Goal: Information Seeking & Learning: Check status

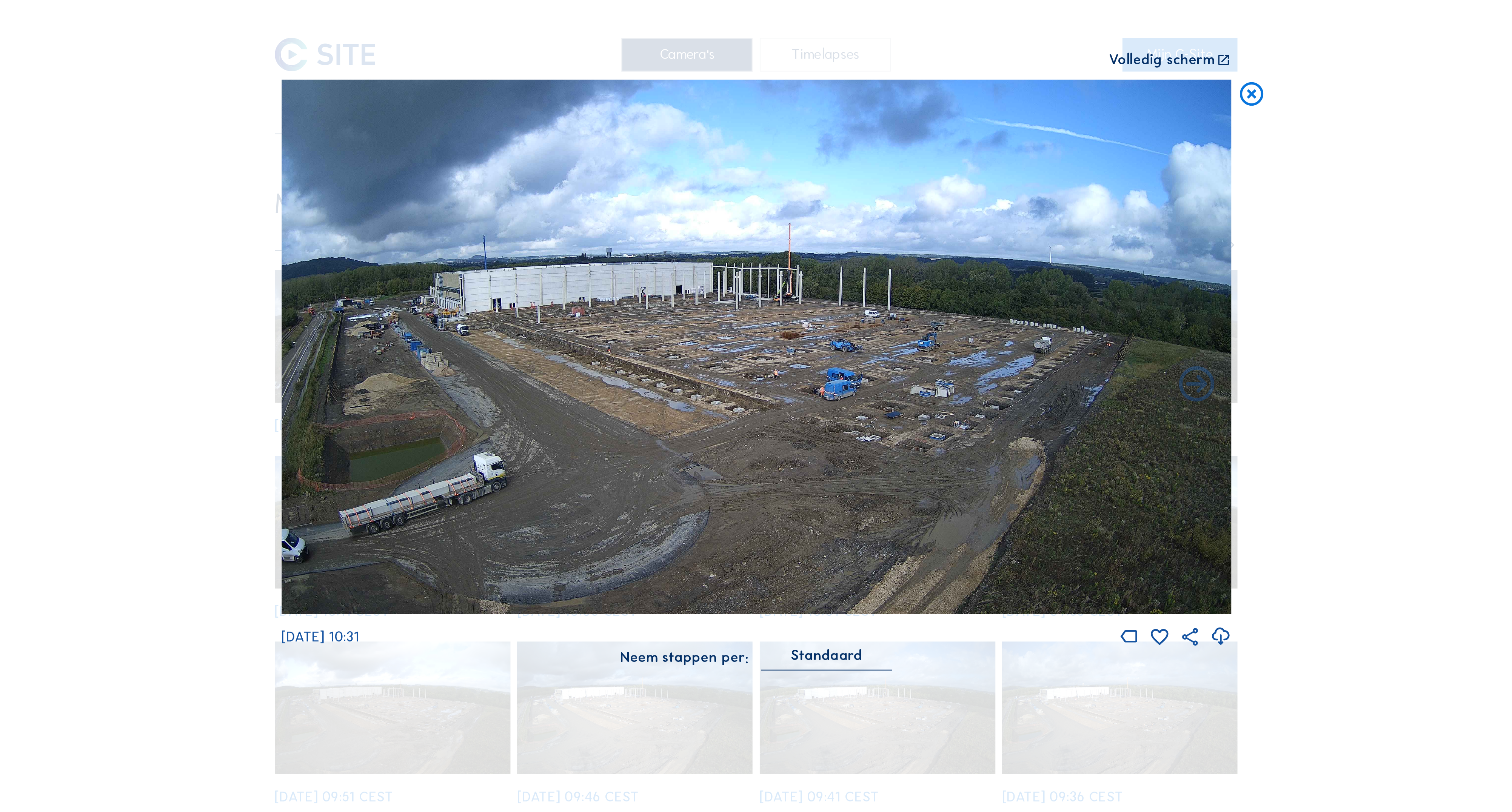
scroll to position [73, 69]
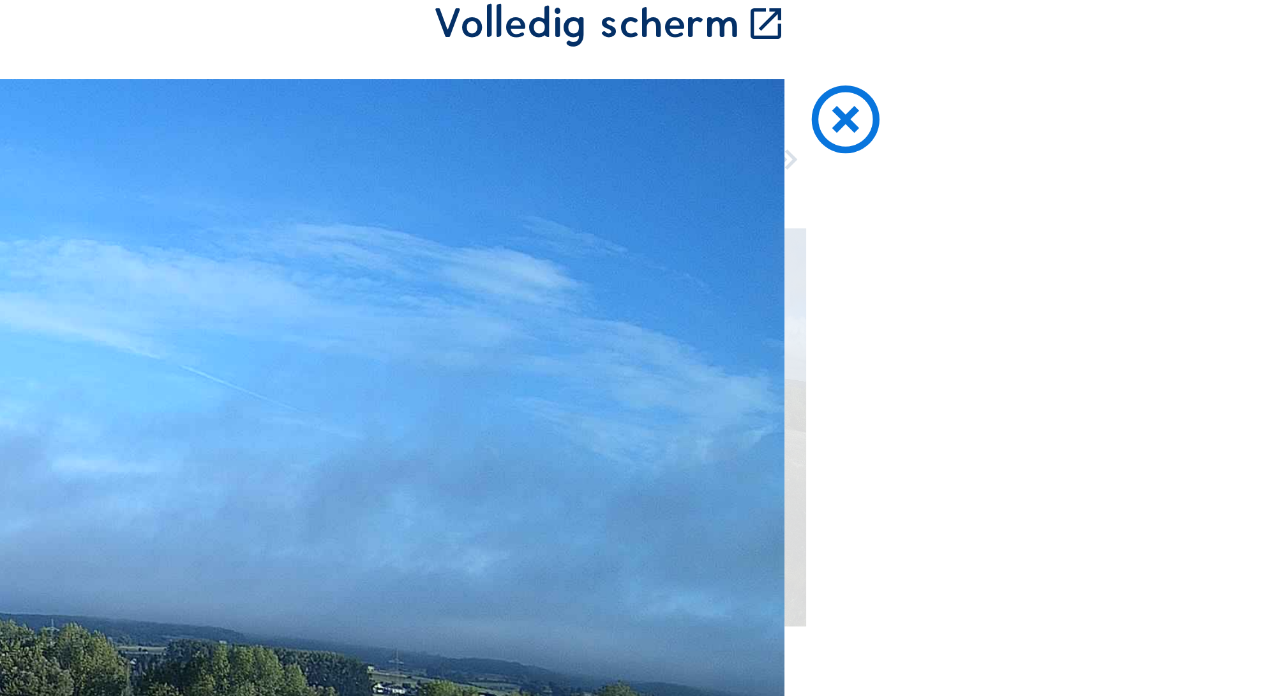
click at [1019, 70] on icon at bounding box center [1140, 84] width 27 height 29
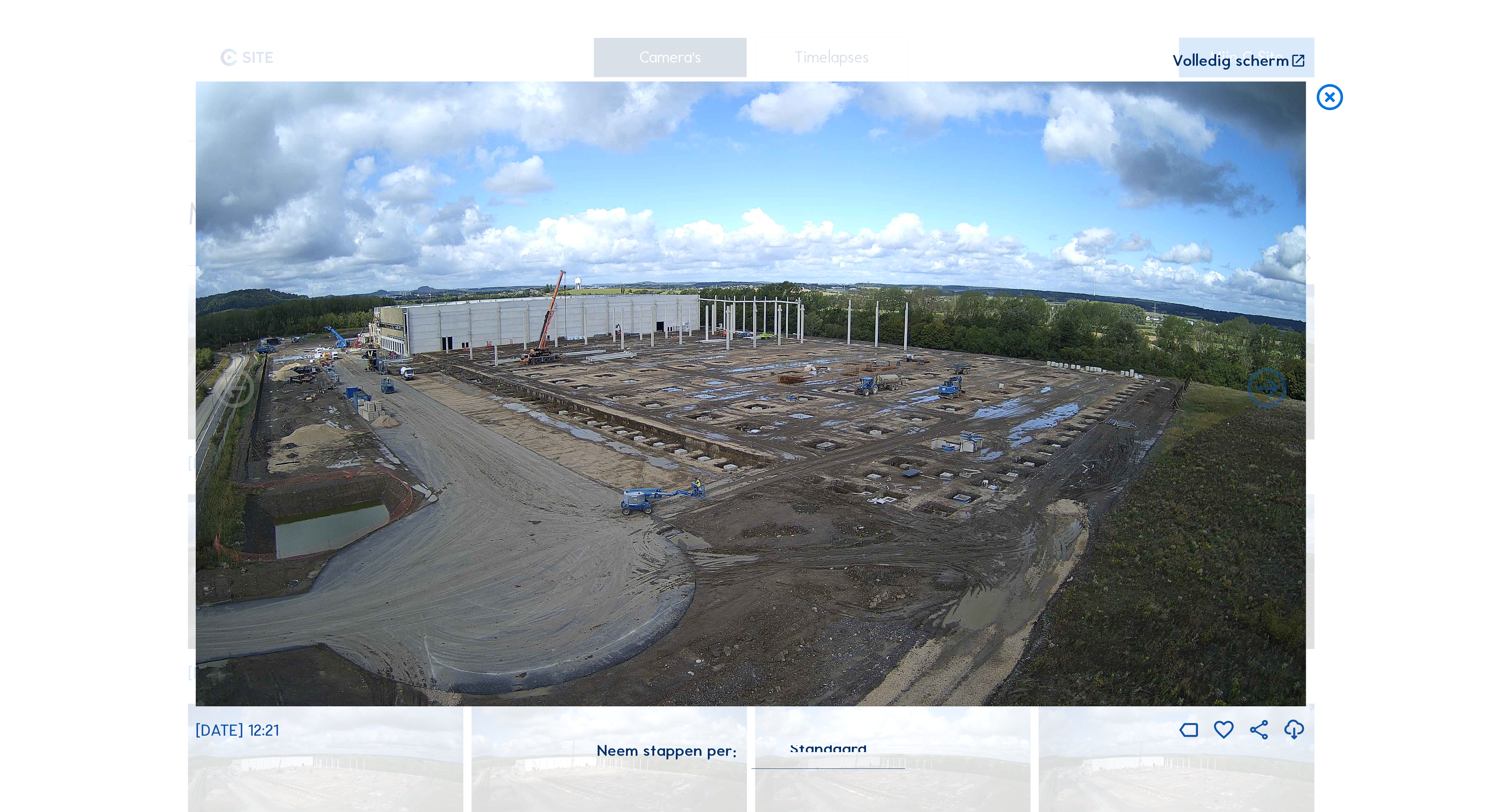
click at [812, 361] on img at bounding box center [751, 394] width 1111 height 625
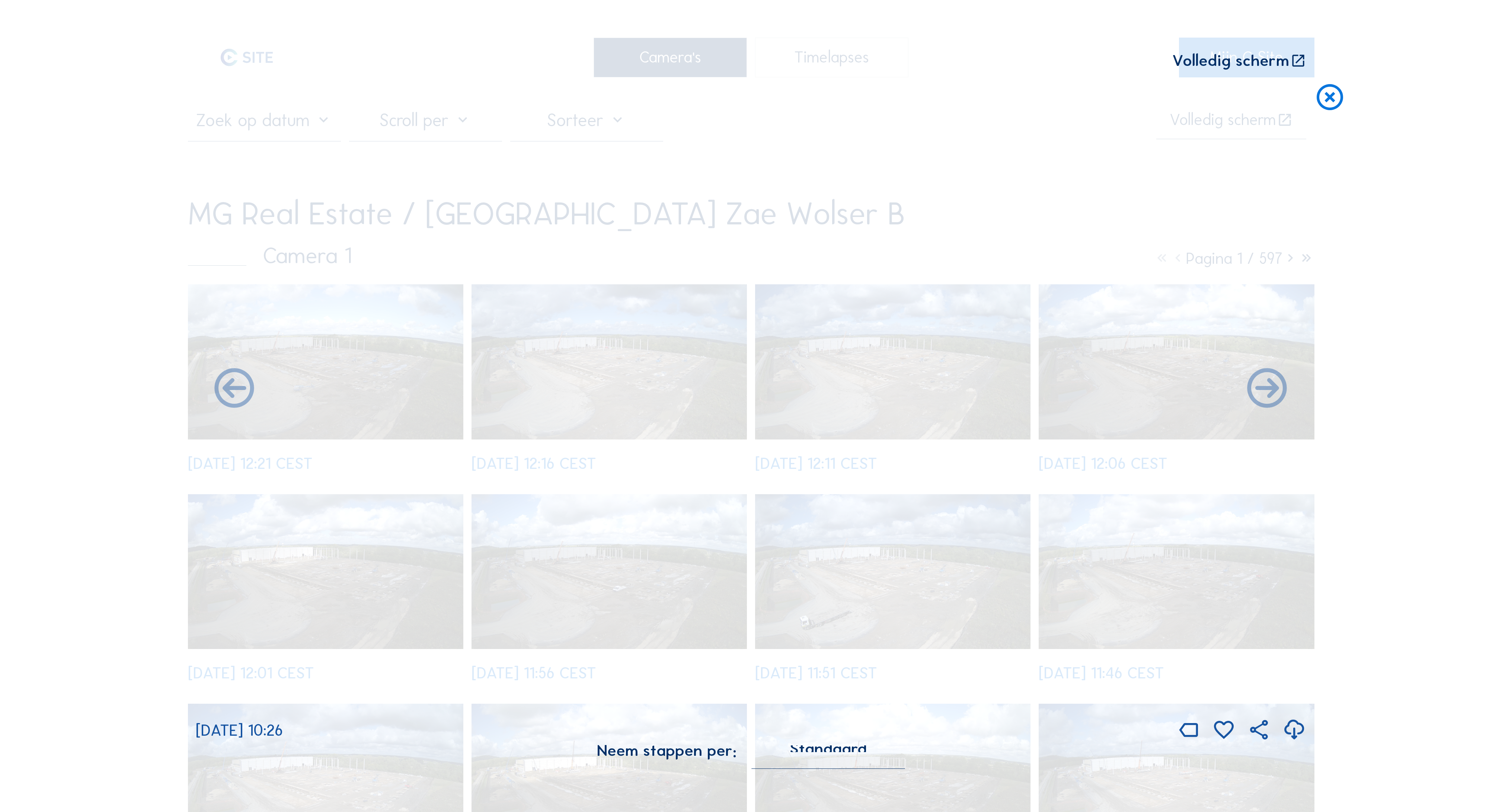
click at [1321, 82] on icon at bounding box center [1330, 98] width 31 height 33
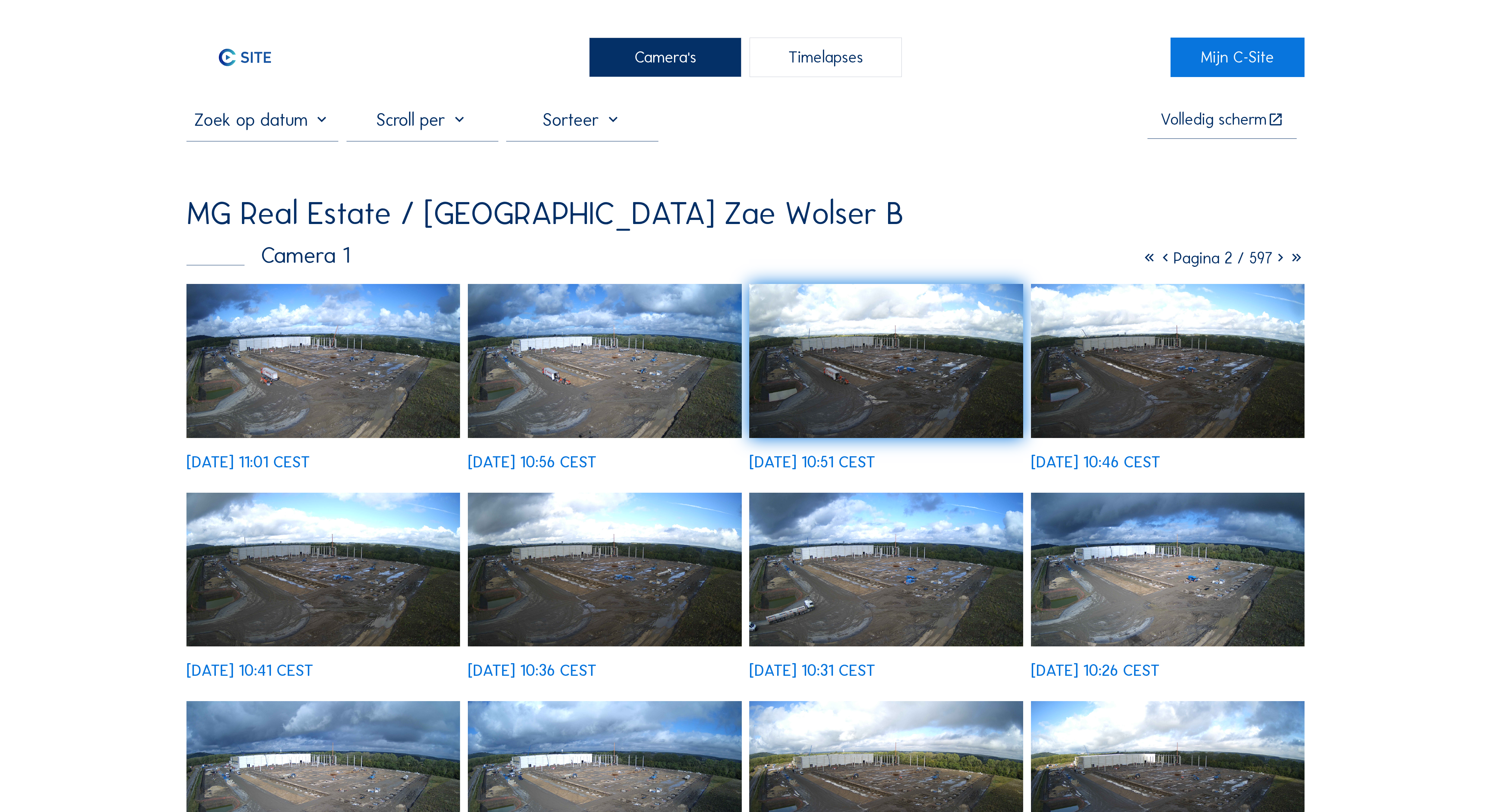
click at [348, 298] on img at bounding box center [323, 361] width 273 height 154
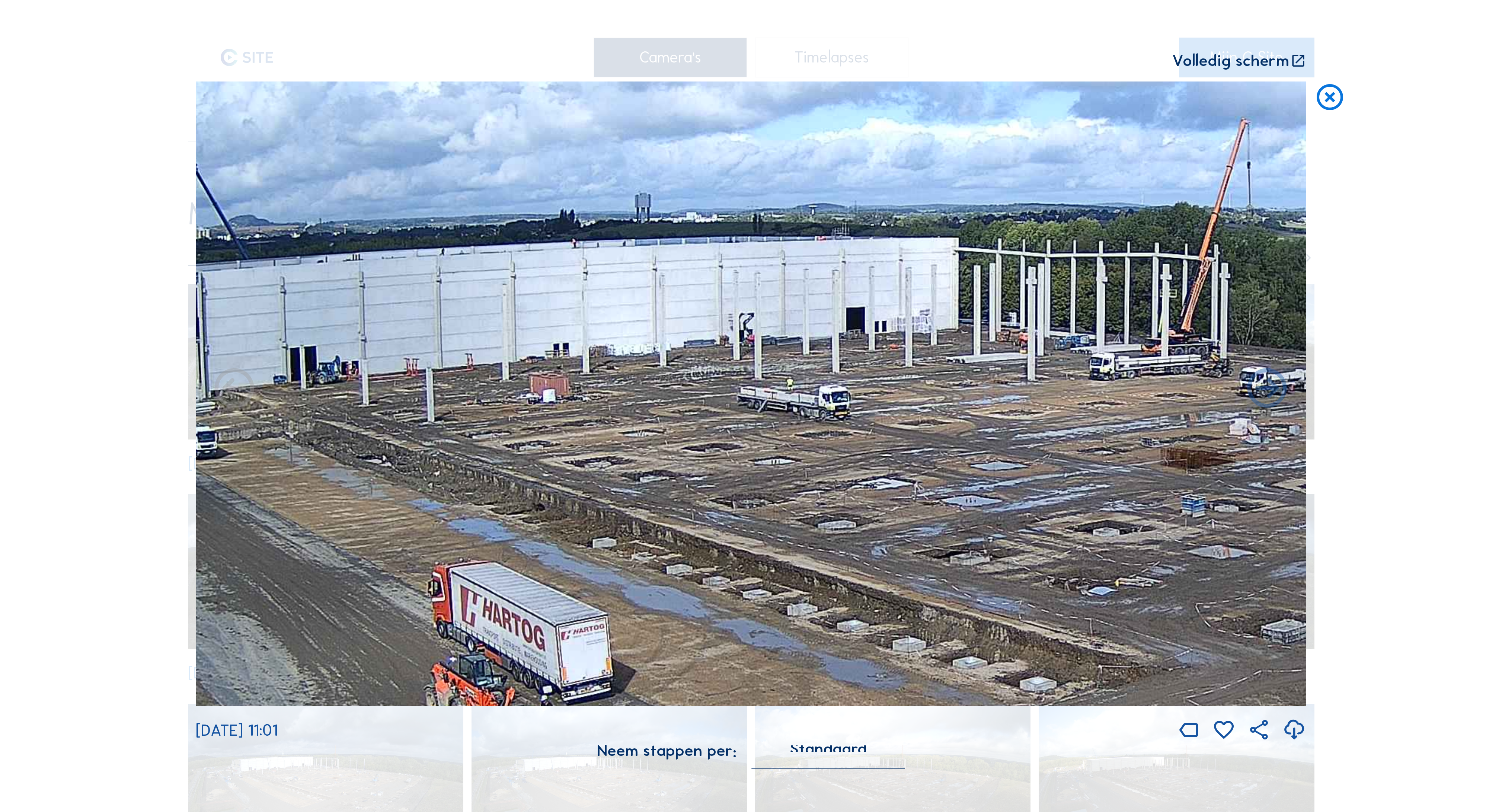
drag, startPoint x: 708, startPoint y: 350, endPoint x: 1136, endPoint y: 321, distance: 429.0
click at [1136, 321] on img at bounding box center [751, 394] width 1111 height 625
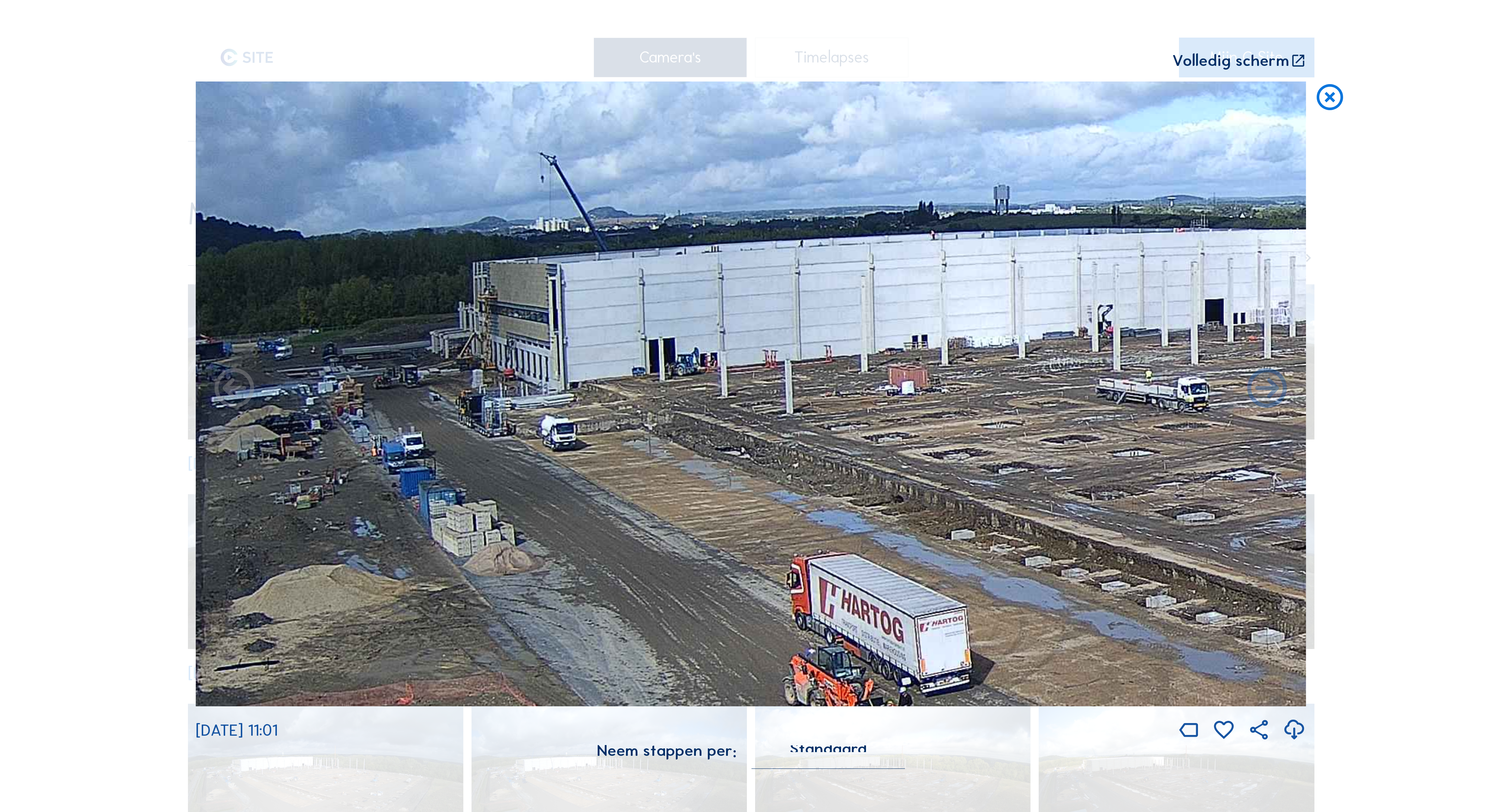
drag, startPoint x: 624, startPoint y: 346, endPoint x: 983, endPoint y: 338, distance: 359.1
click at [983, 338] on img at bounding box center [751, 394] width 1111 height 625
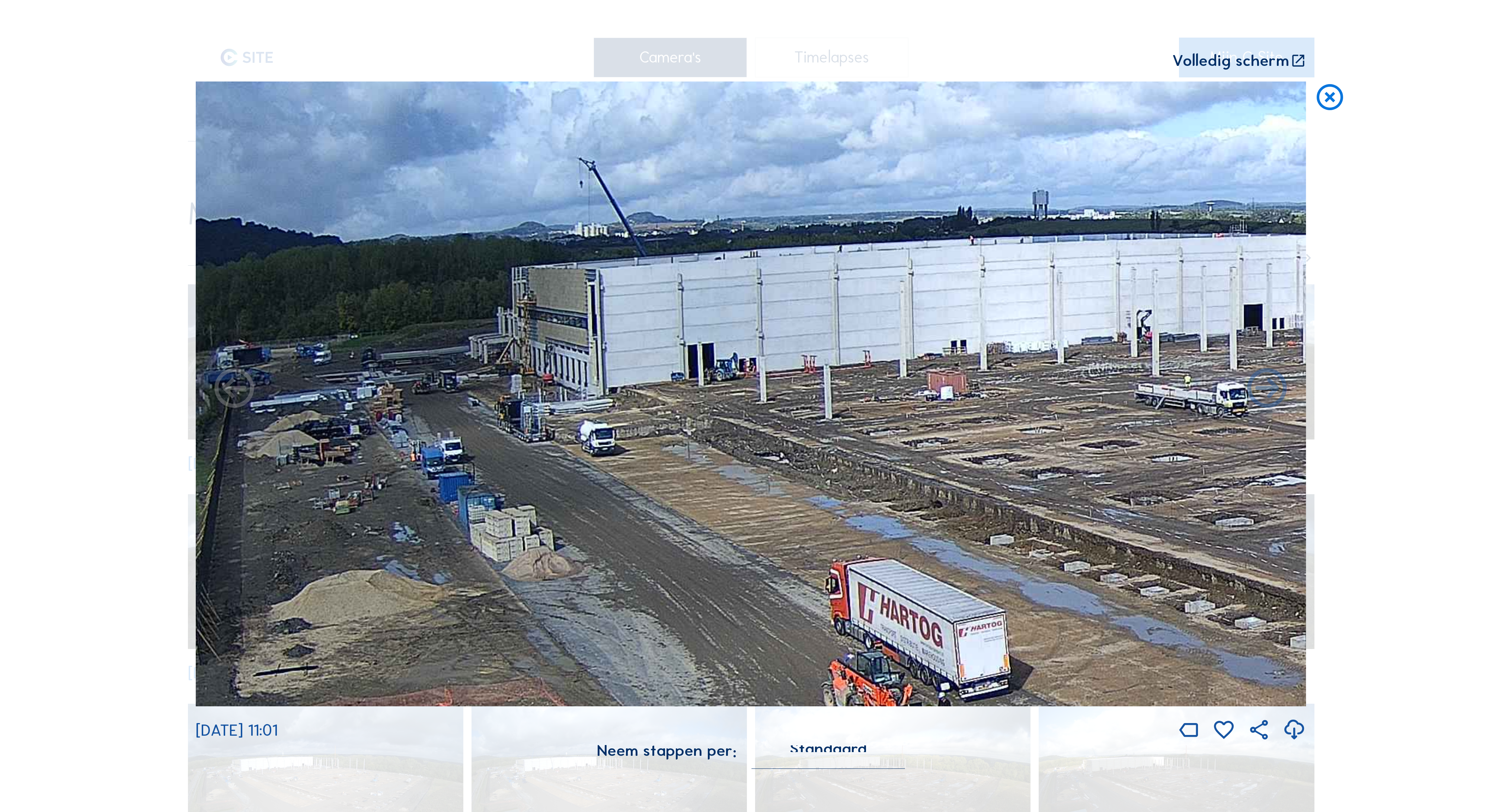
drag, startPoint x: 458, startPoint y: 329, endPoint x: 590, endPoint y: 335, distance: 132.1
click at [590, 335] on img at bounding box center [751, 394] width 1111 height 625
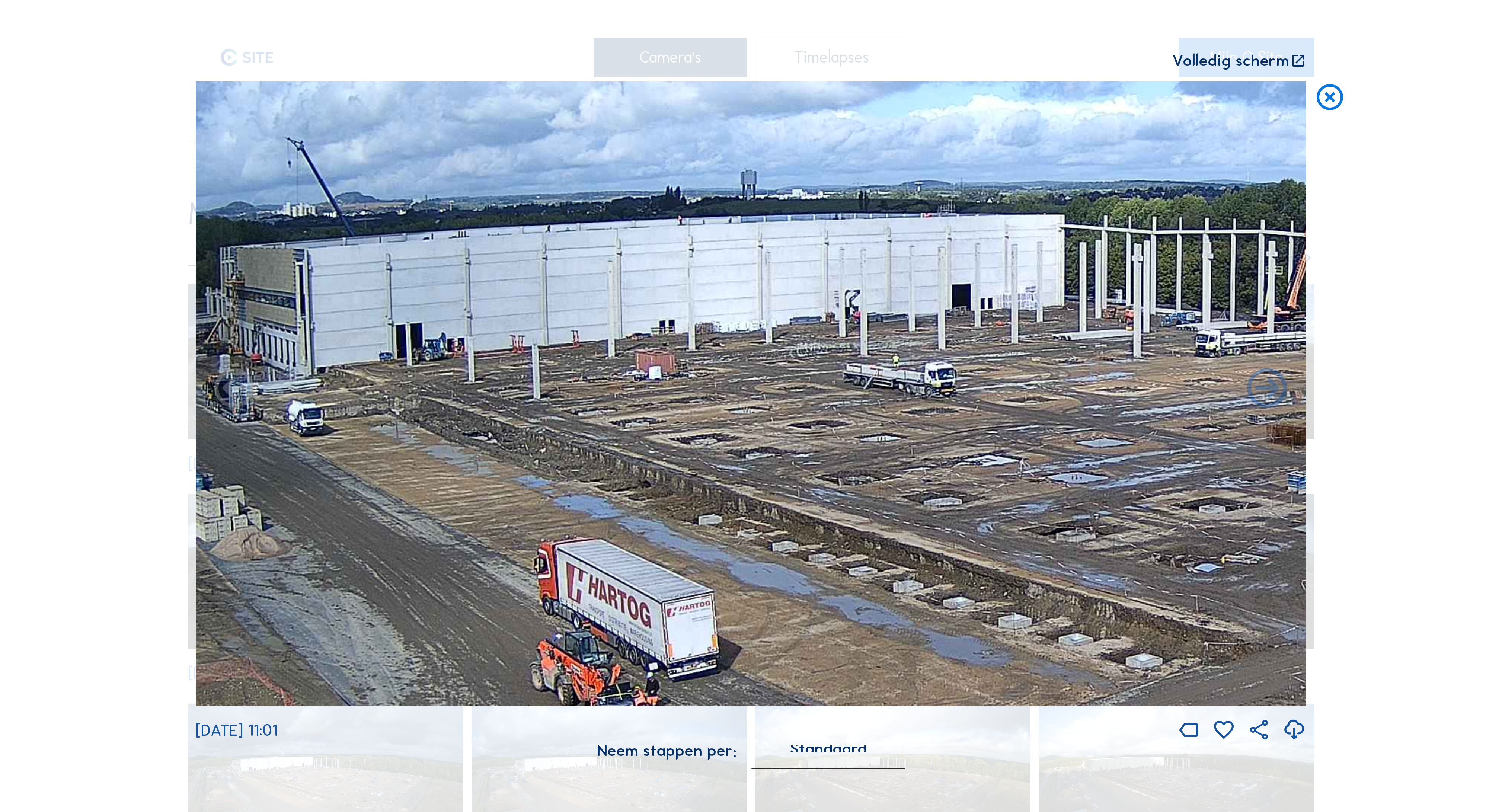
drag, startPoint x: 1006, startPoint y: 351, endPoint x: 715, endPoint y: 332, distance: 291.6
click at [715, 332] on img at bounding box center [751, 394] width 1111 height 625
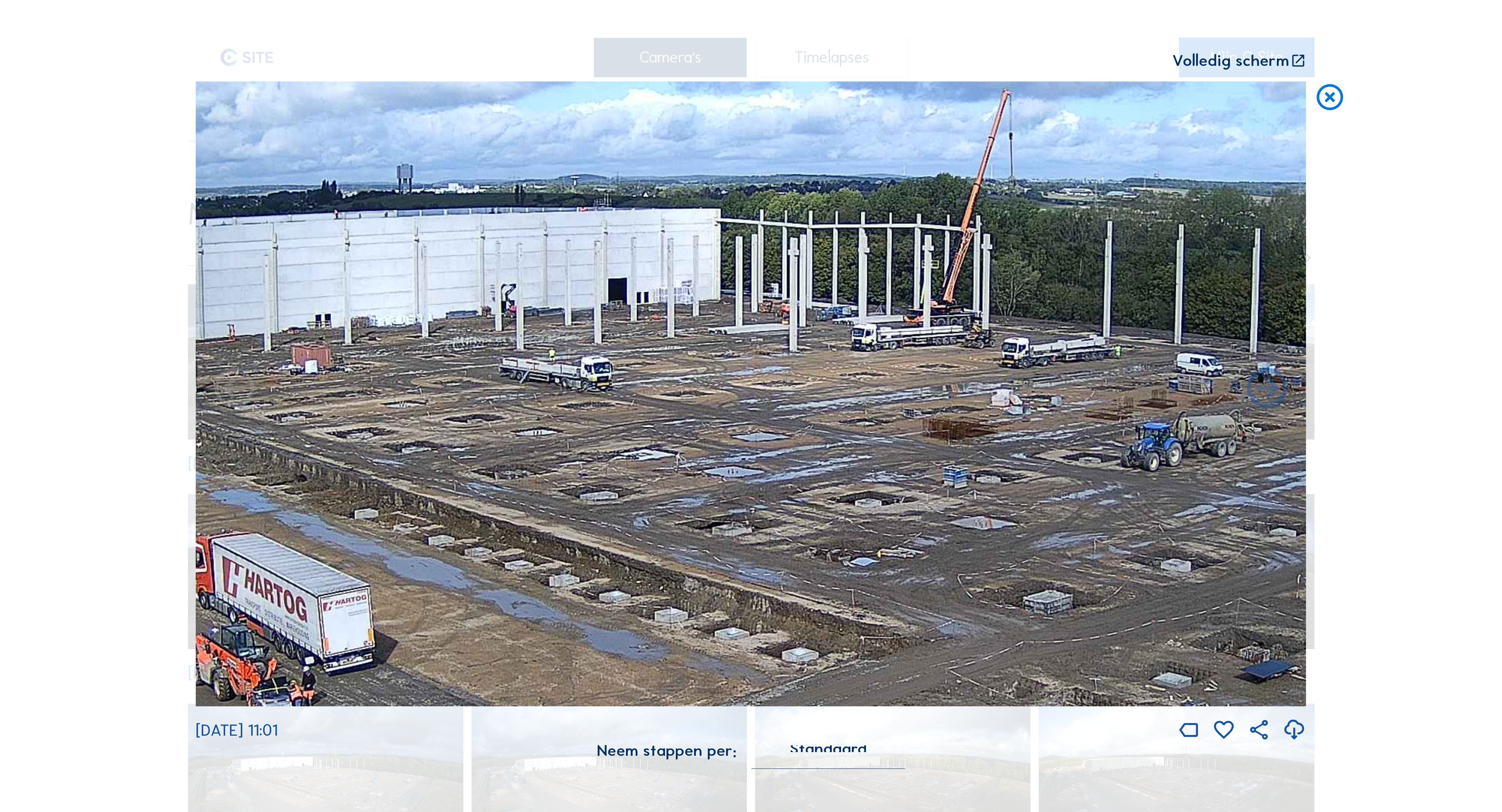
drag, startPoint x: 1085, startPoint y: 339, endPoint x: 741, endPoint y: 333, distance: 344.1
click at [741, 333] on img at bounding box center [751, 394] width 1111 height 625
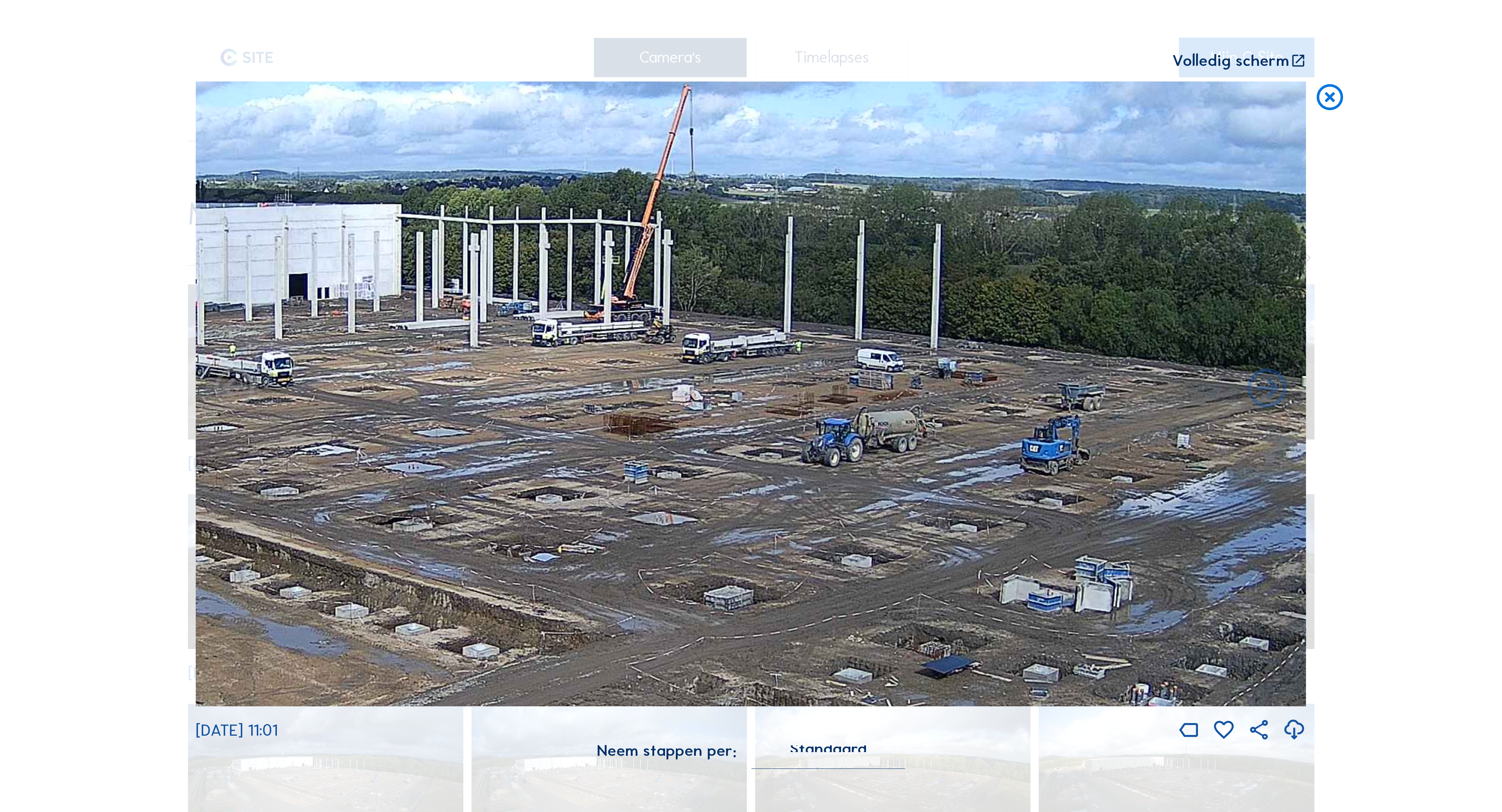
drag, startPoint x: 1111, startPoint y: 338, endPoint x: 795, endPoint y: 334, distance: 316.0
click at [795, 334] on img at bounding box center [751, 394] width 1111 height 625
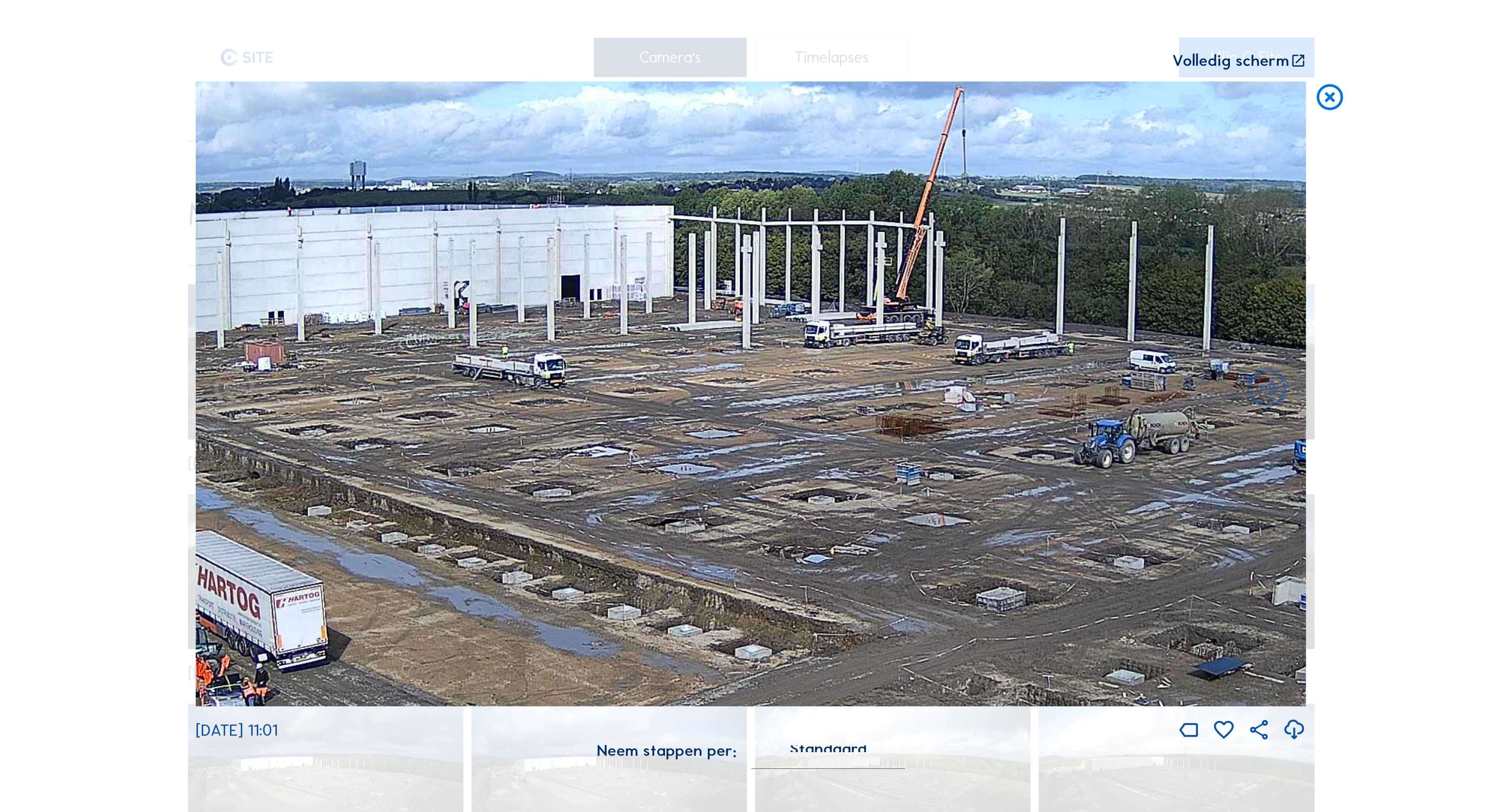
drag, startPoint x: 523, startPoint y: 349, endPoint x: 796, endPoint y: 350, distance: 273.0
click at [796, 350] on img at bounding box center [751, 394] width 1111 height 625
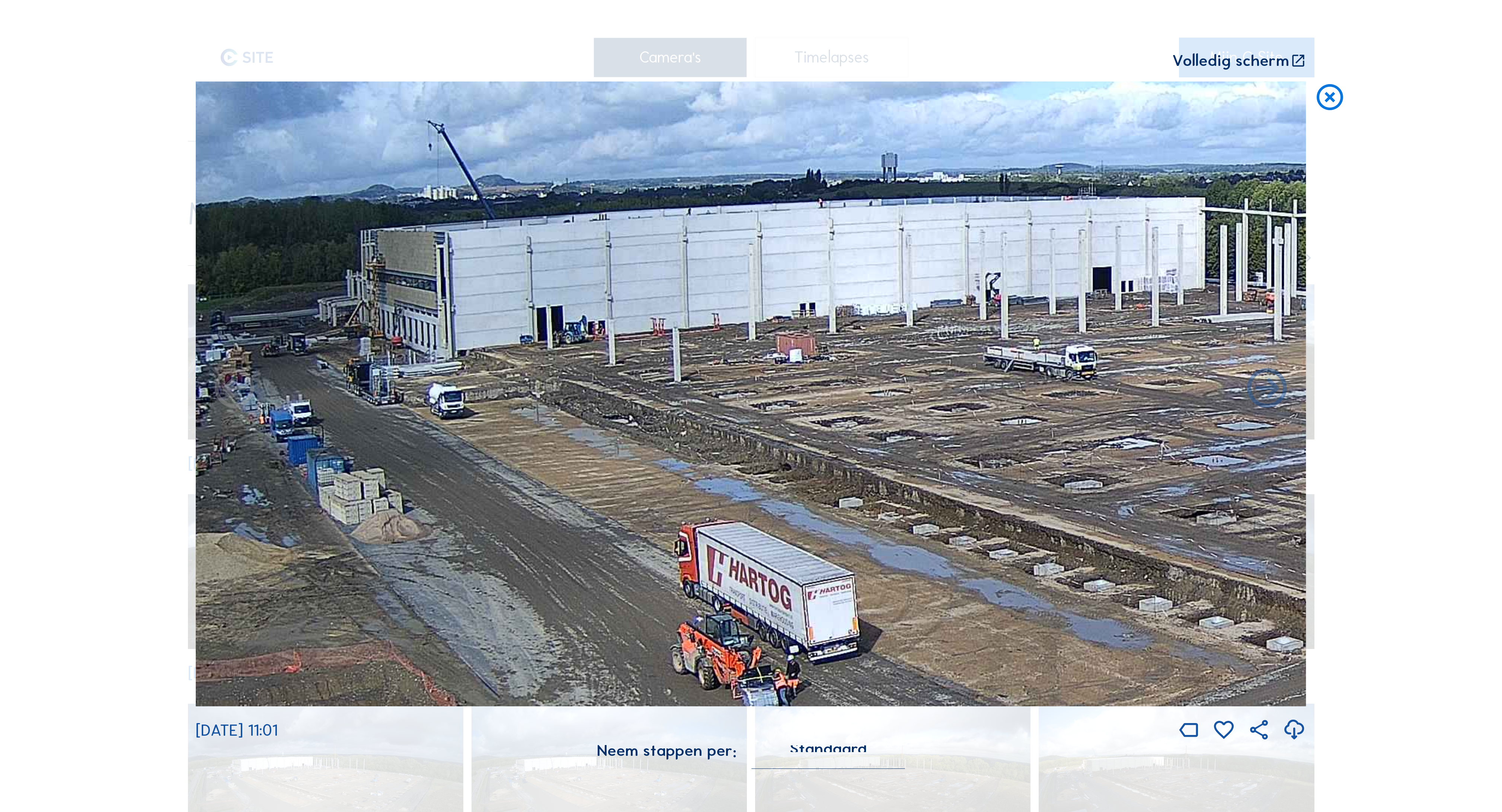
drag, startPoint x: 600, startPoint y: 373, endPoint x: 896, endPoint y: 361, distance: 296.2
click at [1131, 364] on img at bounding box center [751, 394] width 1111 height 625
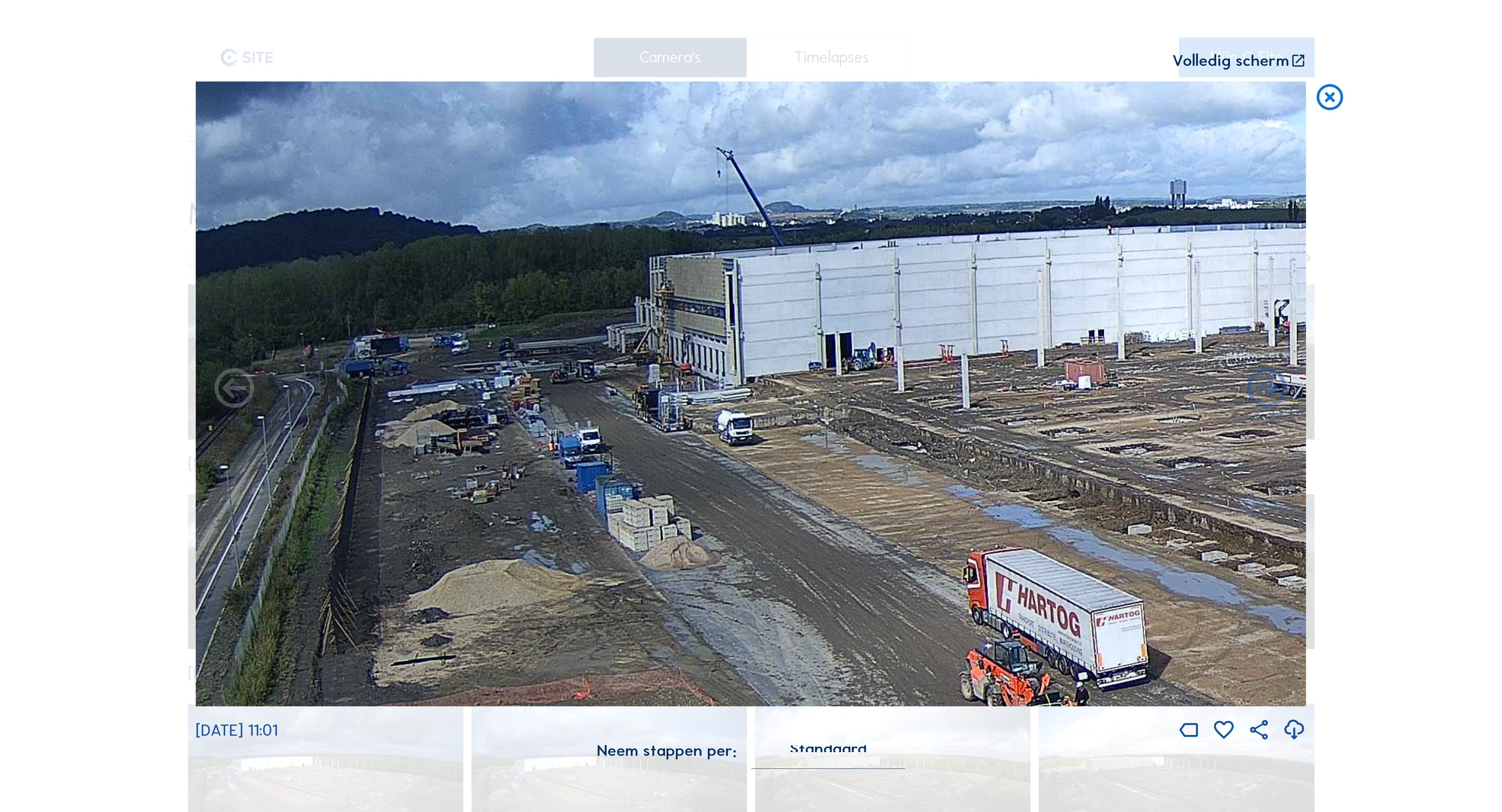
drag, startPoint x: 678, startPoint y: 357, endPoint x: 967, endPoint y: 384, distance: 290.3
click at [967, 384] on img at bounding box center [751, 394] width 1111 height 625
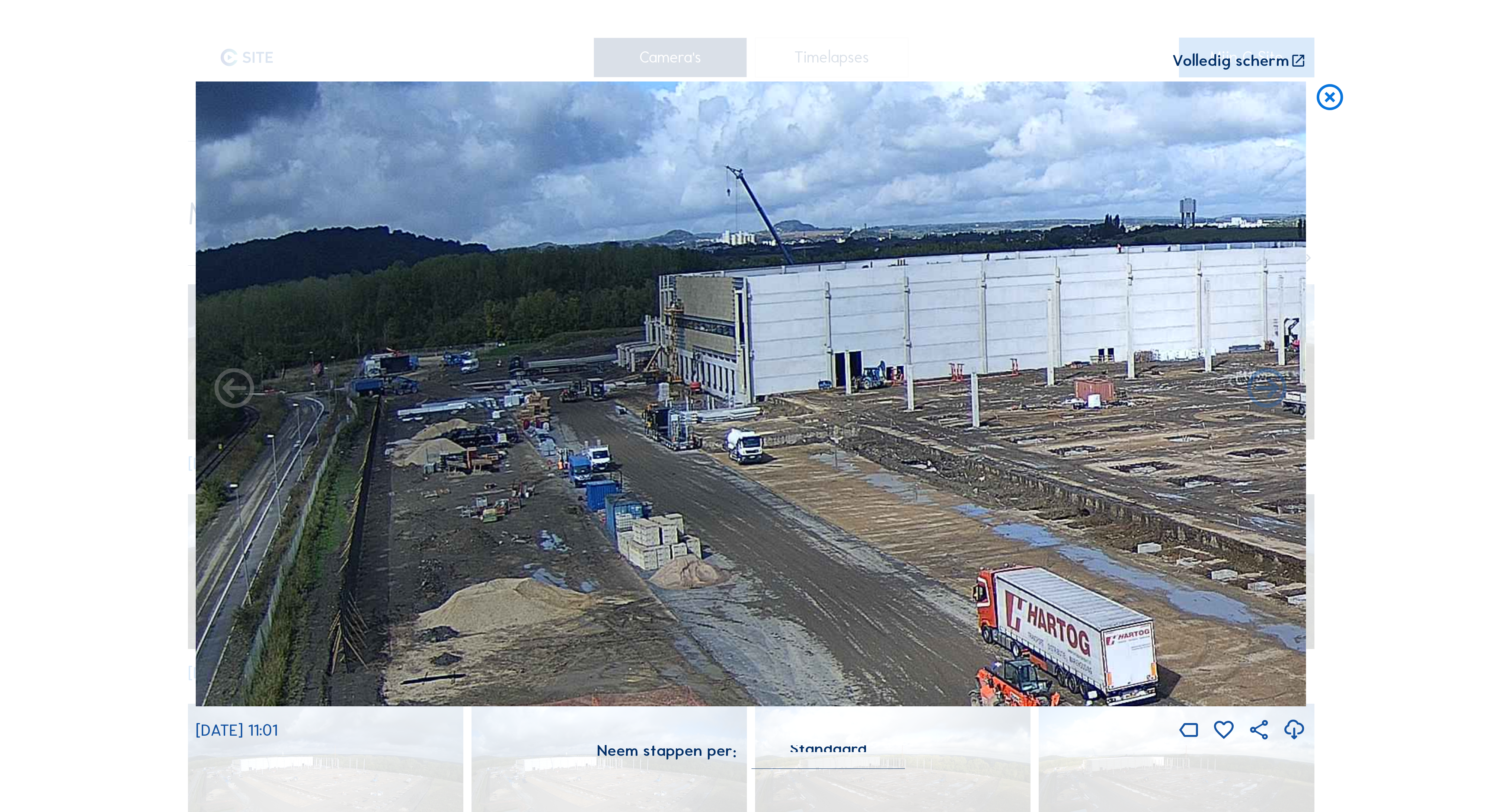
drag, startPoint x: 566, startPoint y: 315, endPoint x: 638, endPoint y: 333, distance: 74.2
click at [638, 333] on img at bounding box center [751, 394] width 1111 height 625
